Goal: Task Accomplishment & Management: Understand process/instructions

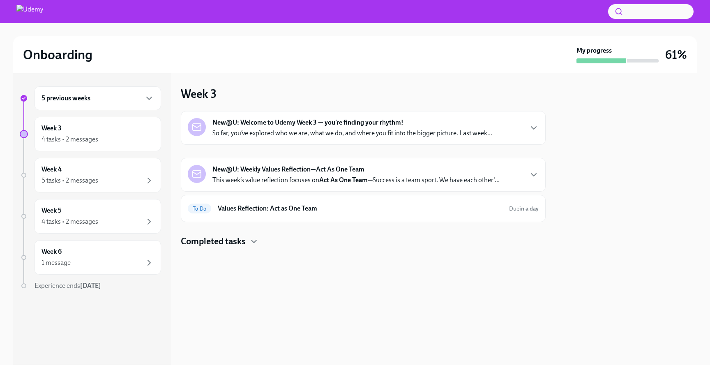
click at [526, 127] on div "New@U: Welcome to Udemy Week 3 — you’re finding your rhythm! So far, you’ve exp…" at bounding box center [363, 128] width 351 height 20
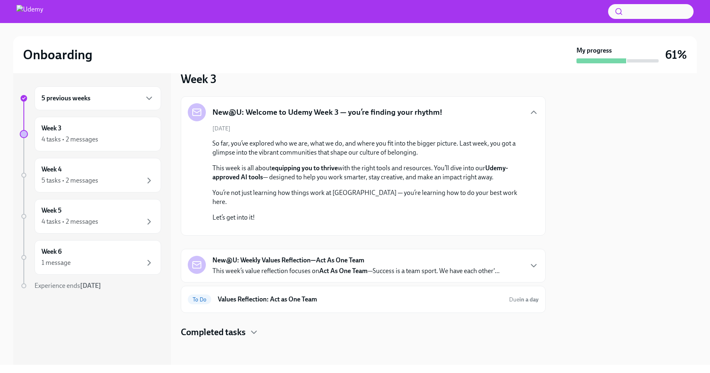
scroll to position [123, 0]
click at [529, 266] on icon "button" at bounding box center [534, 266] width 10 height 10
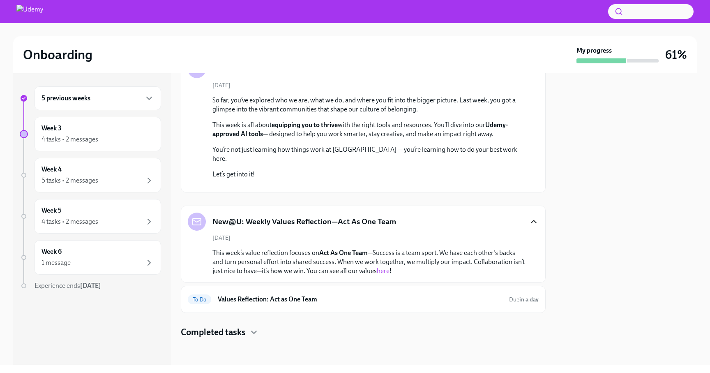
scroll to position [166, 0]
click at [400, 296] on h6 "Values Reflection: Act as One Team" at bounding box center [360, 299] width 285 height 9
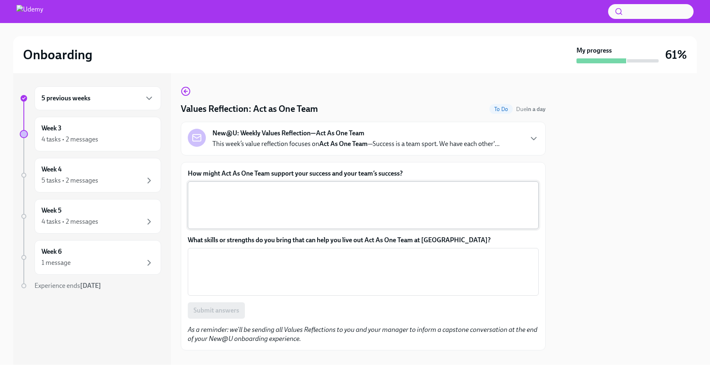
scroll to position [12, 0]
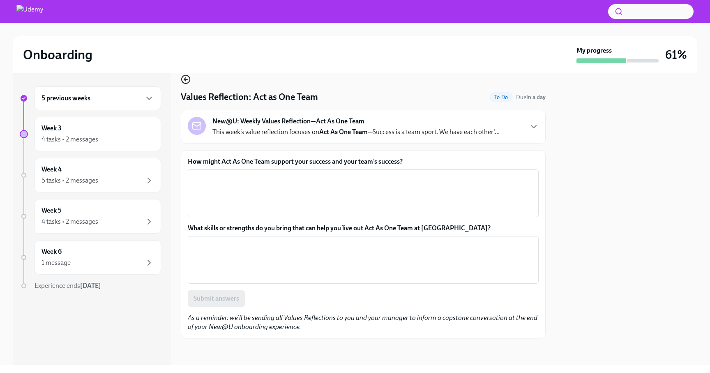
click at [186, 78] on icon "button" at bounding box center [185, 79] width 2 height 3
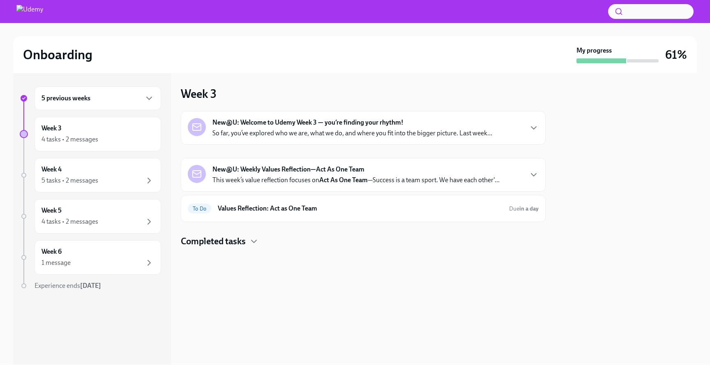
click at [229, 243] on h4 "Completed tasks" at bounding box center [213, 241] width 65 height 12
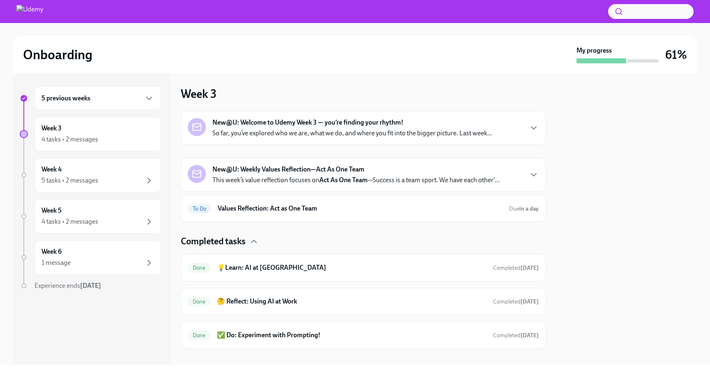
scroll to position [10, 0]
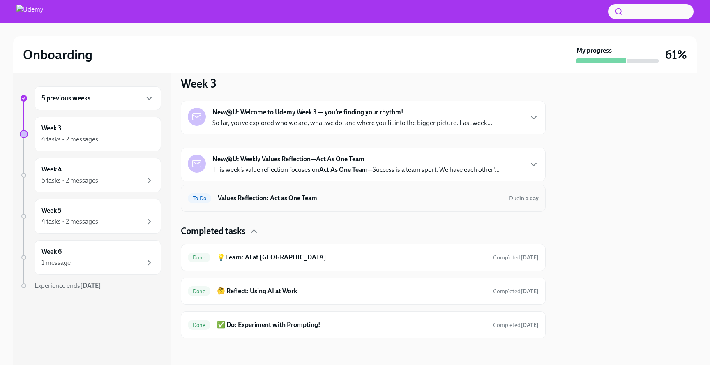
click at [383, 193] on div "To Do Values Reflection: Act as One Team Due in a day" at bounding box center [363, 197] width 351 height 13
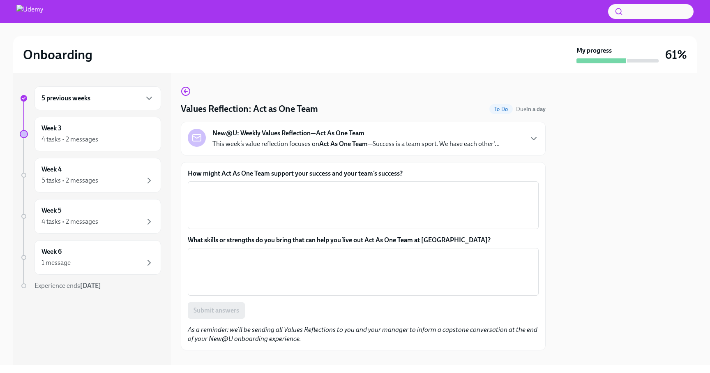
scroll to position [12, 0]
